Goal: Find specific page/section: Find specific page/section

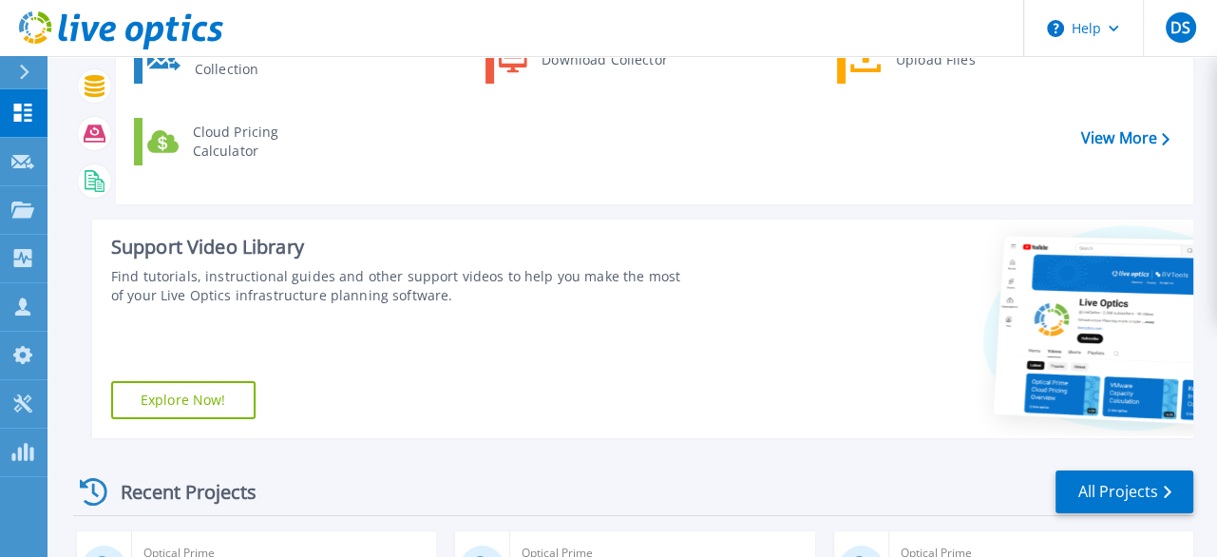
scroll to position [190, 0]
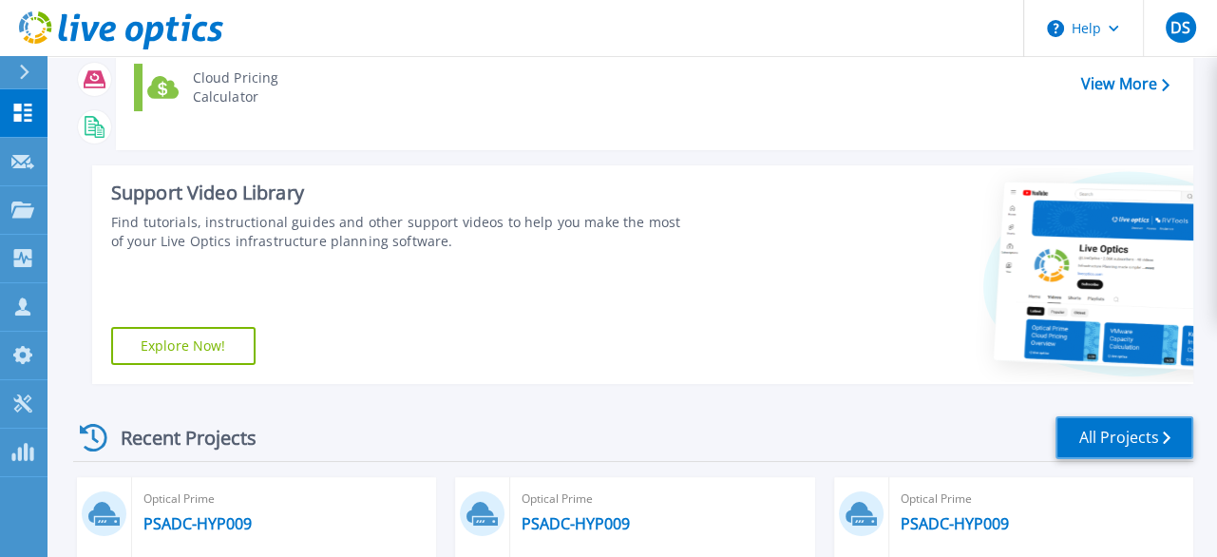
click at [1119, 416] on link "All Projects" at bounding box center [1124, 437] width 138 height 43
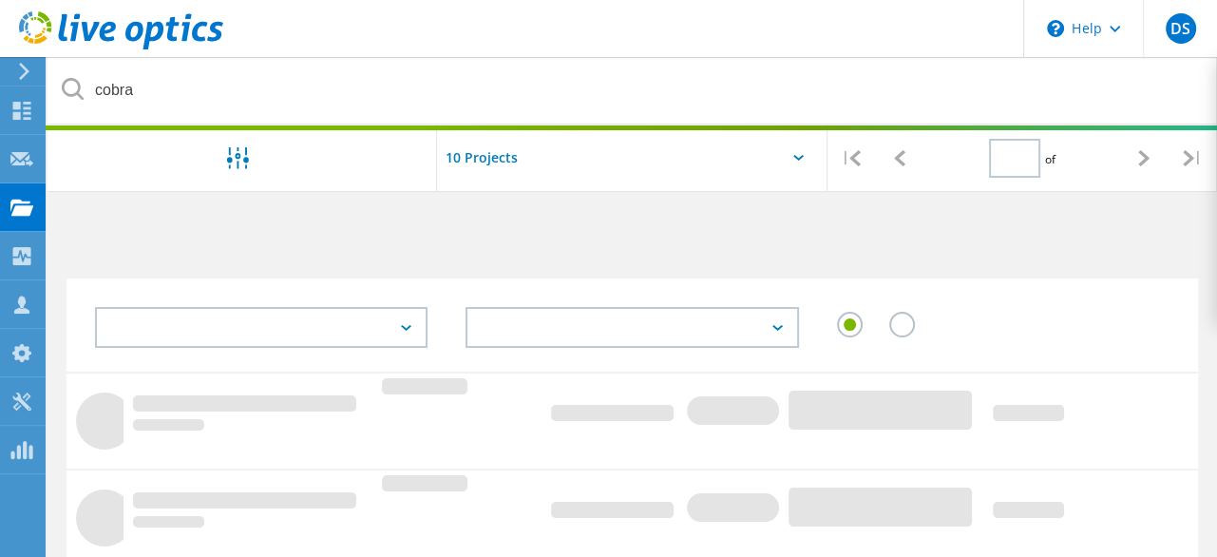
type input "1"
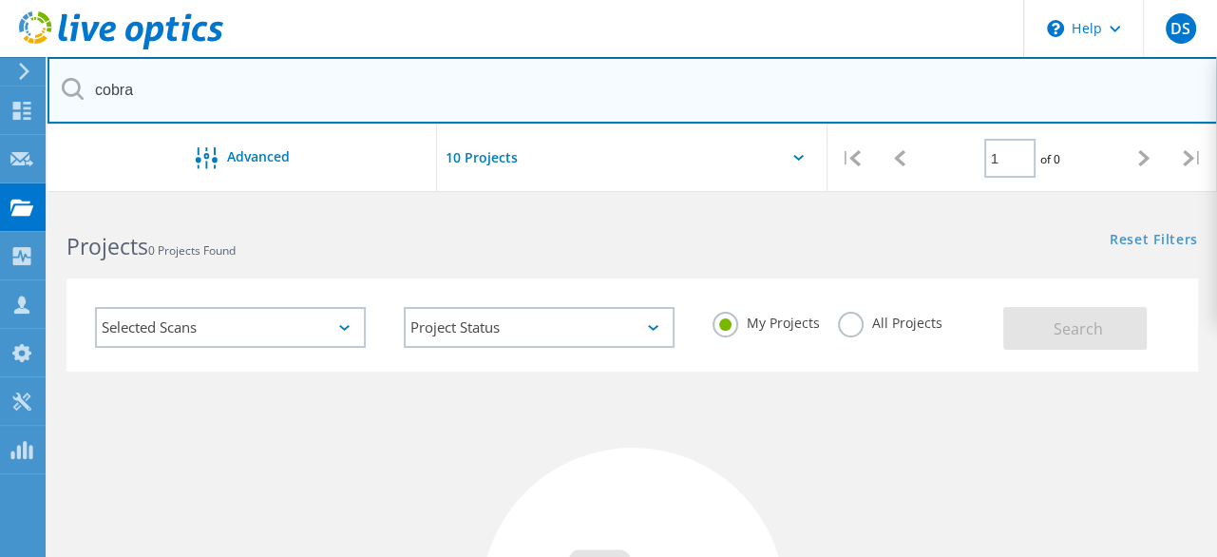
click at [0, 92] on html "\n Help Explore Helpful Articles Contact Support DS Partner Team Member Dell Sy…" at bounding box center [608, 470] width 1217 height 941
click at [159, 79] on input "cobra" at bounding box center [632, 90] width 1170 height 66
drag, startPoint x: 140, startPoint y: 92, endPoint x: 82, endPoint y: 104, distance: 59.0
click at [82, 105] on input "cobra" at bounding box center [632, 90] width 1170 height 66
click at [158, 92] on input "cobra" at bounding box center [632, 90] width 1170 height 66
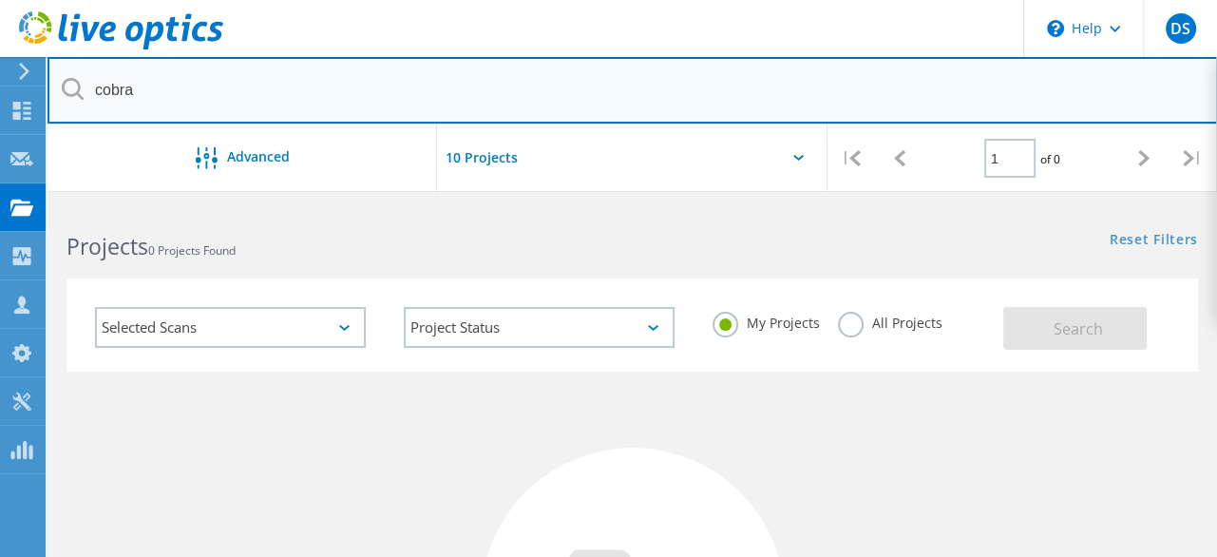
drag, startPoint x: 180, startPoint y: 99, endPoint x: -127, endPoint y: 101, distance: 307.7
click at [0, 101] on html "\n Help Explore Helpful Articles Contact Support DS Partner Team Member Dell Sy…" at bounding box center [608, 470] width 1217 height 941
click at [160, 100] on input "cobra" at bounding box center [632, 90] width 1170 height 66
drag, startPoint x: 152, startPoint y: 92, endPoint x: 30, endPoint y: 93, distance: 121.6
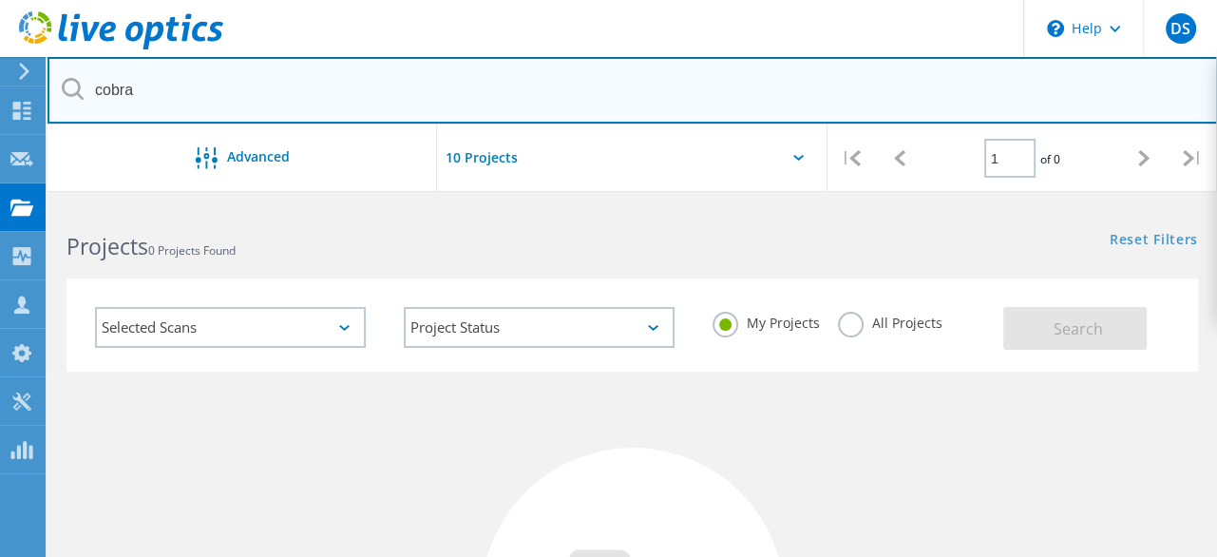
click at [157, 94] on input "cobra" at bounding box center [632, 90] width 1170 height 66
drag, startPoint x: 161, startPoint y: 91, endPoint x: -49, endPoint y: 73, distance: 211.6
click at [0, 73] on html "\n Help Explore Helpful Articles Contact Support DS Partner Team Member Dell Sy…" at bounding box center [608, 470] width 1217 height 941
click at [162, 78] on input "cobra" at bounding box center [632, 90] width 1170 height 66
drag, startPoint x: 157, startPoint y: 82, endPoint x: 22, endPoint y: 69, distance: 135.4
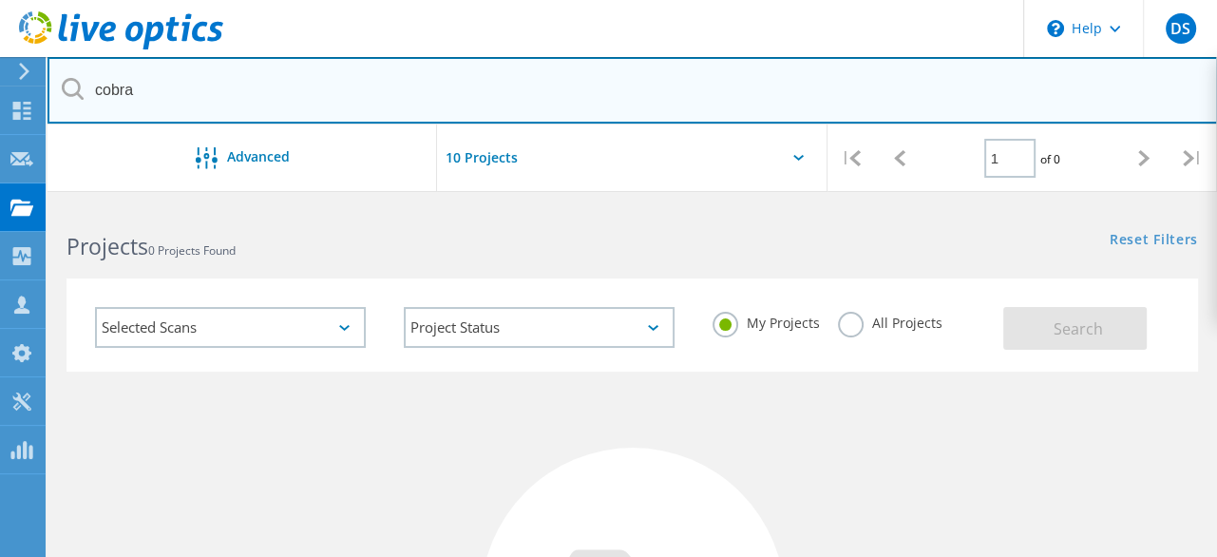
drag, startPoint x: 103, startPoint y: 89, endPoint x: 23, endPoint y: 91, distance: 79.8
drag, startPoint x: 188, startPoint y: 85, endPoint x: 168, endPoint y: 85, distance: 19.9
click at [187, 85] on input "cobra" at bounding box center [632, 90] width 1170 height 66
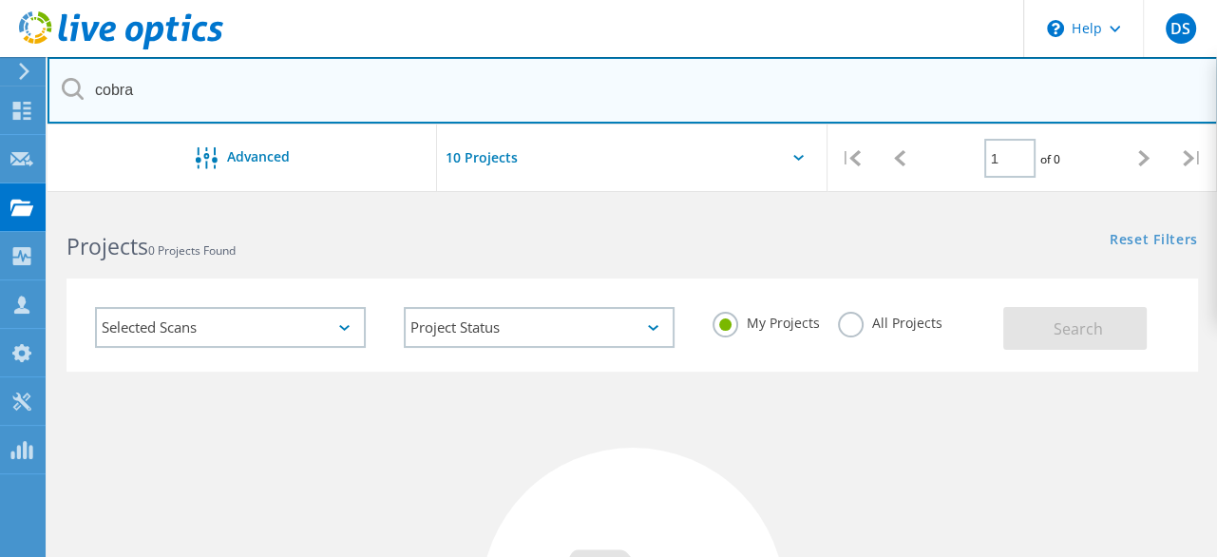
drag, startPoint x: 144, startPoint y: 86, endPoint x: 97, endPoint y: 90, distance: 47.6
click at [97, 90] on input "cobra" at bounding box center [632, 90] width 1170 height 66
